Goal: Find contact information: Find contact information

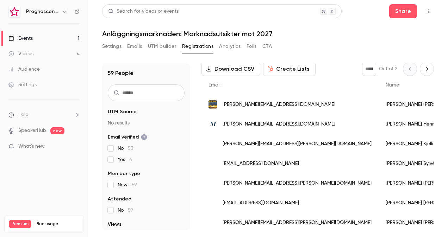
scroll to position [70, 0]
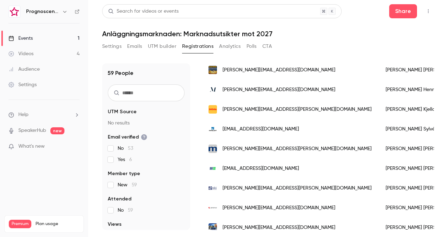
click at [277, 146] on span "[PERSON_NAME][EMAIL_ADDRESS][PERSON_NAME][DOMAIN_NAME]" at bounding box center [296, 148] width 149 height 7
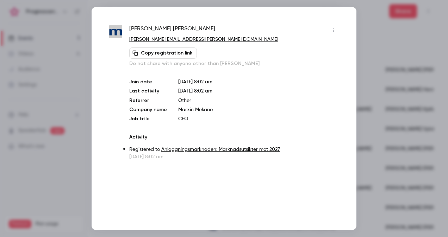
click at [390, 129] on div at bounding box center [224, 118] width 448 height 237
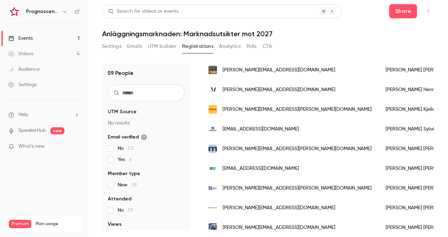
click at [261, 71] on span "[PERSON_NAME][EMAIL_ADDRESS][DOMAIN_NAME]" at bounding box center [278, 70] width 113 height 7
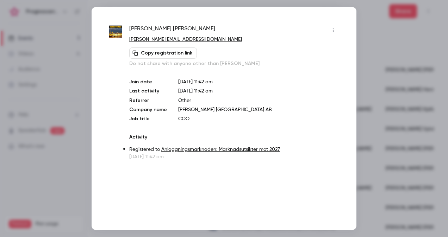
click at [377, 132] on div at bounding box center [224, 118] width 448 height 237
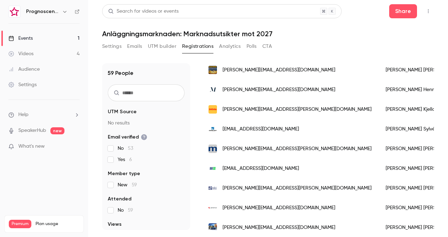
scroll to position [176, 0]
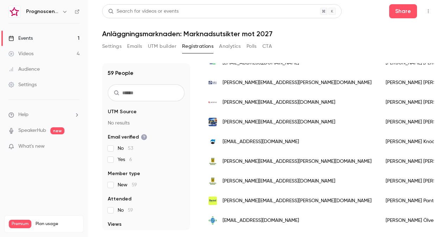
click at [254, 166] on div "[PERSON_NAME][EMAIL_ADDRESS][PERSON_NAME][DOMAIN_NAME]" at bounding box center [289, 162] width 177 height 20
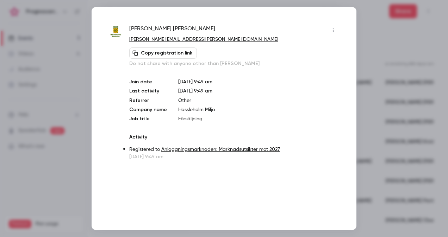
click at [366, 162] on div at bounding box center [224, 118] width 448 height 237
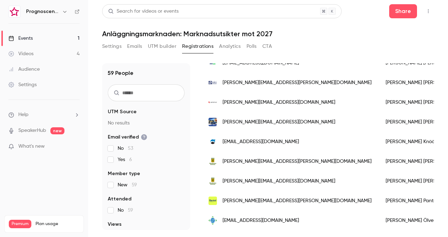
scroll to position [246, 0]
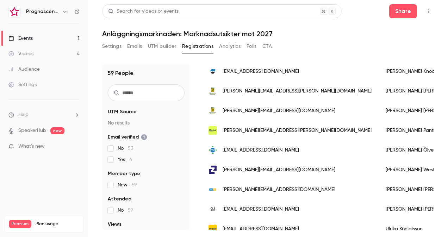
click at [259, 174] on div "[PERSON_NAME][EMAIL_ADDRESS][DOMAIN_NAME]" at bounding box center [289, 170] width 177 height 20
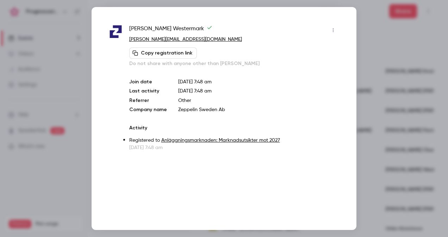
click at [379, 180] on div at bounding box center [224, 118] width 448 height 237
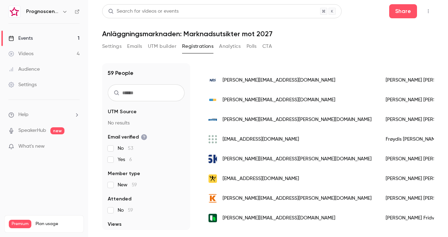
scroll to position [598, 0]
